Goal: Information Seeking & Learning: Learn about a topic

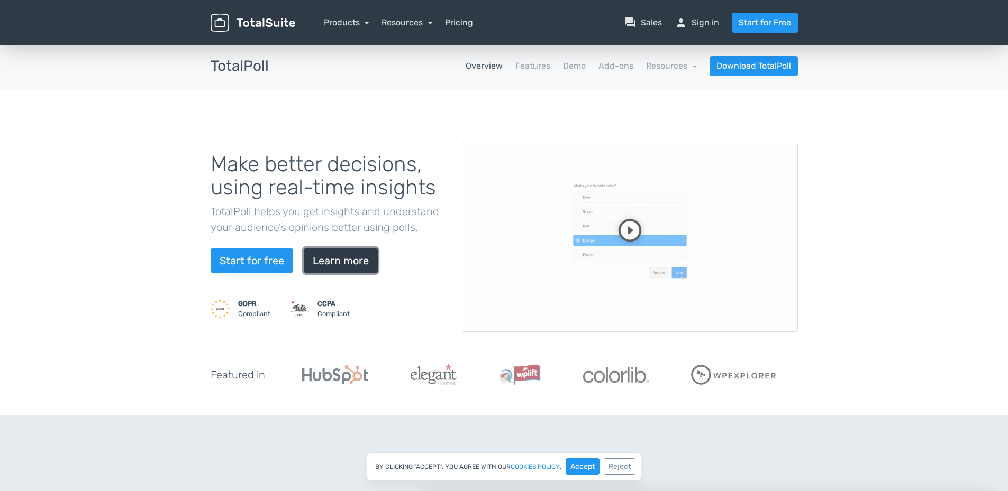
click at [364, 258] on link "Learn more" at bounding box center [341, 260] width 74 height 25
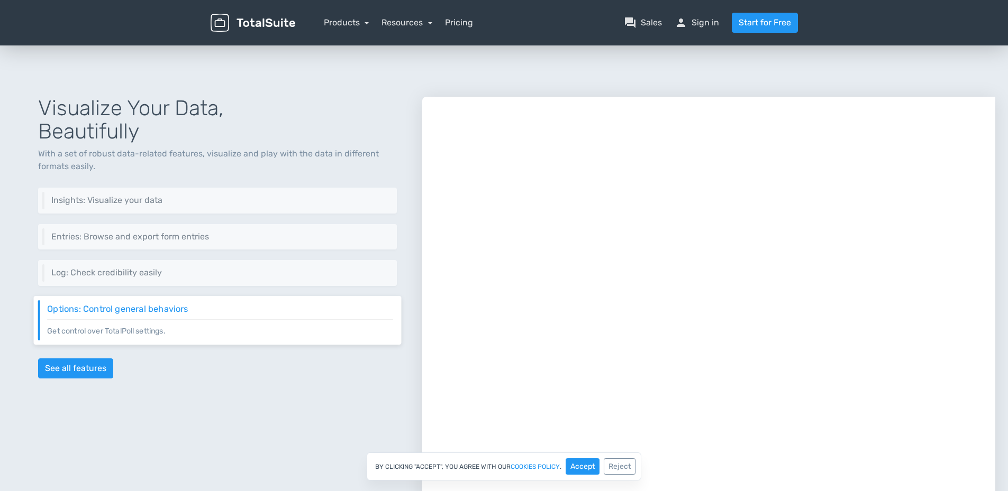
scroll to position [1206, 0]
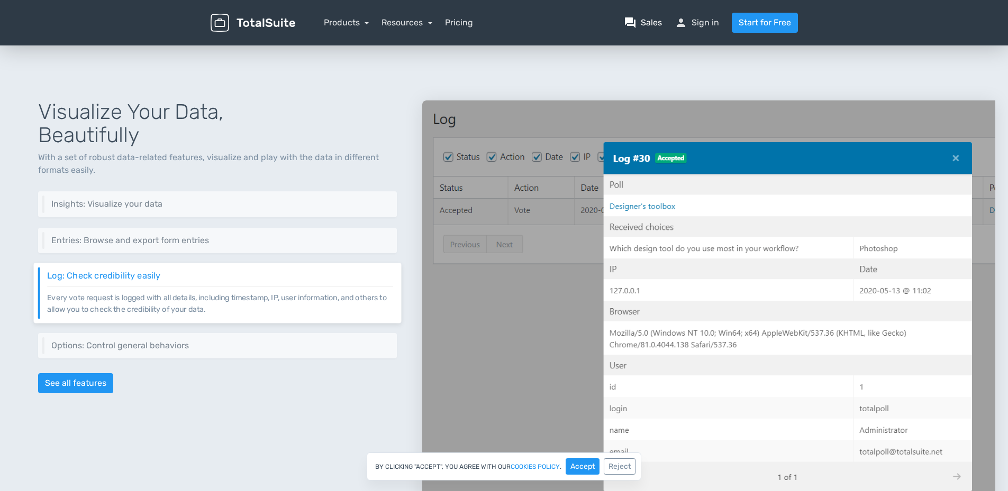
click at [653, 23] on link "question_answer Sales" at bounding box center [643, 22] width 38 height 13
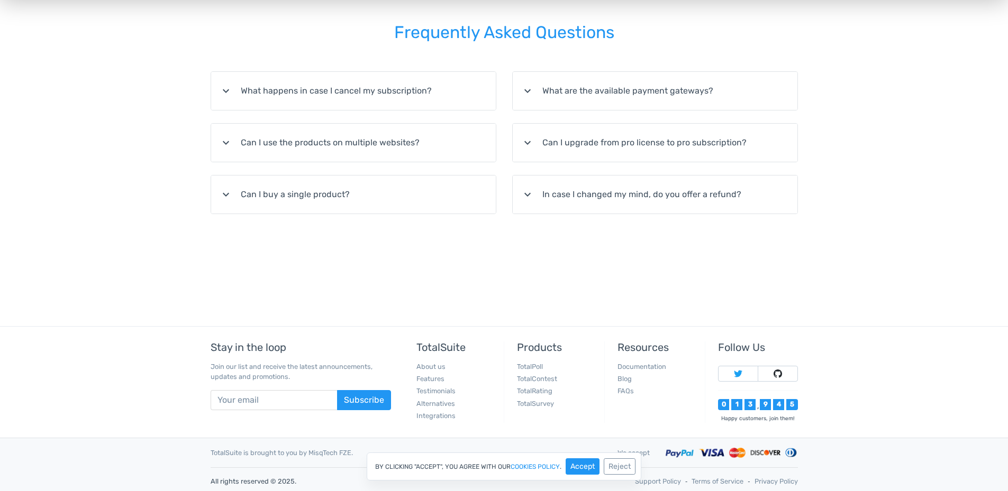
scroll to position [212, 0]
